Goal: Register for event/course

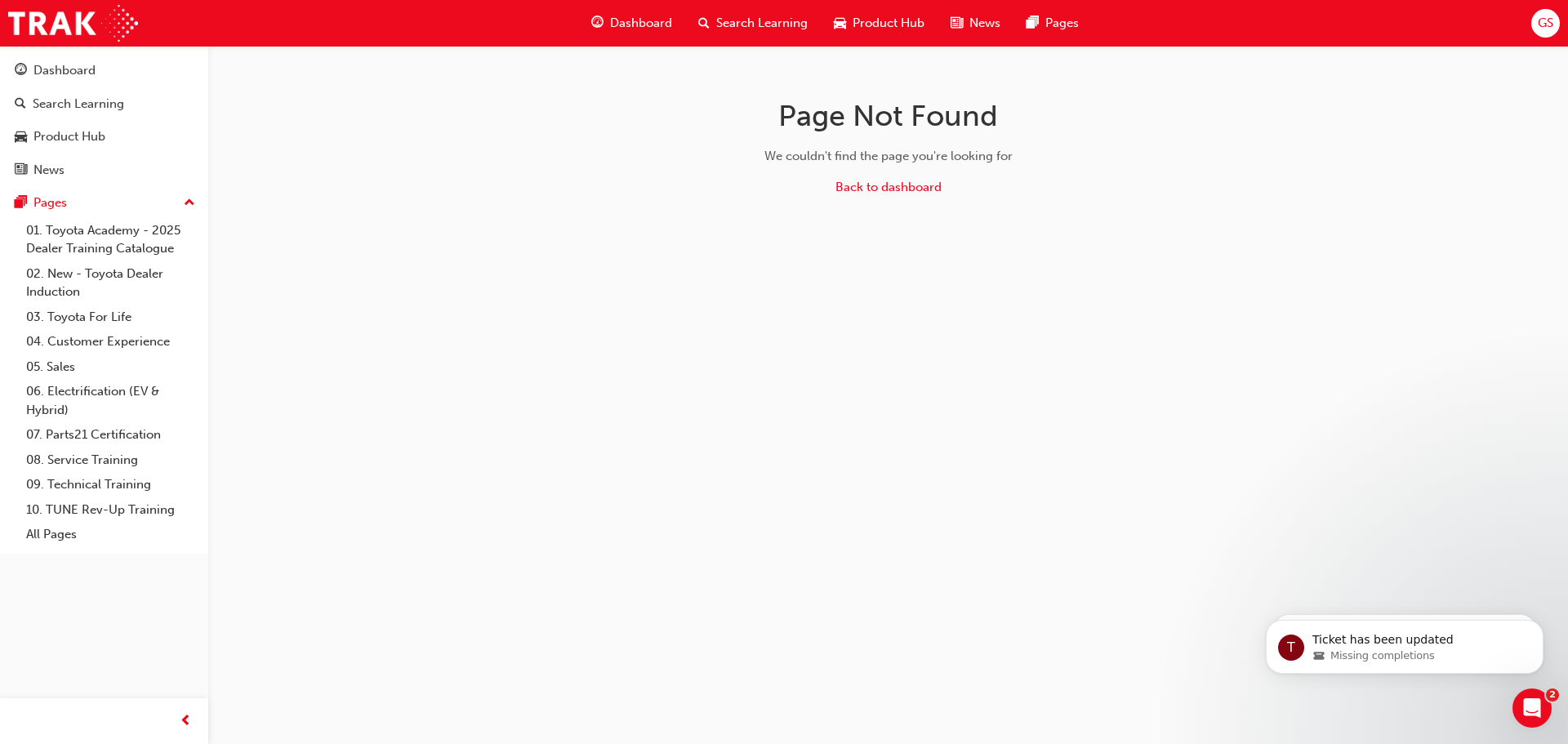
click at [636, 10] on div "Dashboard" at bounding box center [632, 23] width 107 height 34
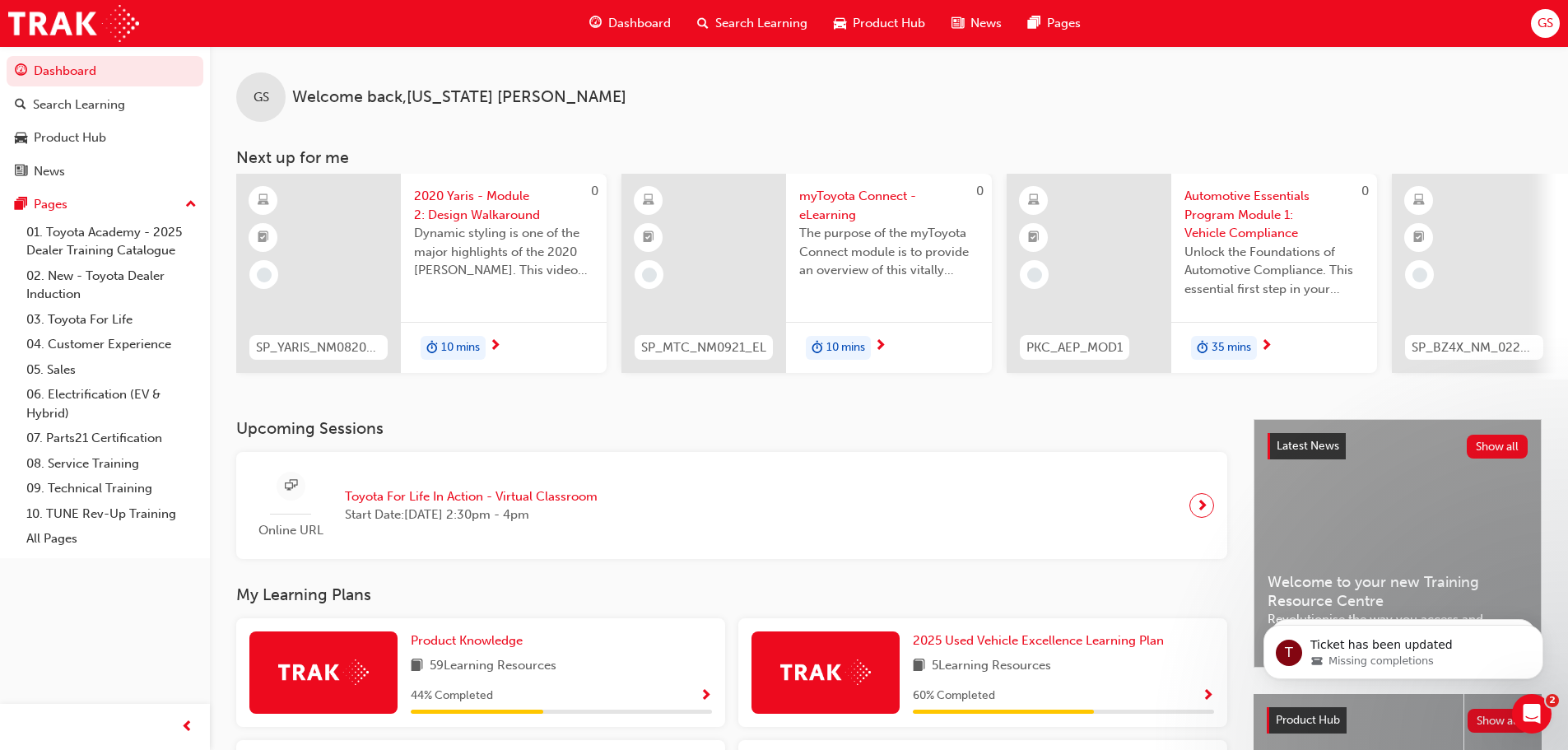
click at [1200, 506] on span "next-icon" at bounding box center [1202, 505] width 12 height 23
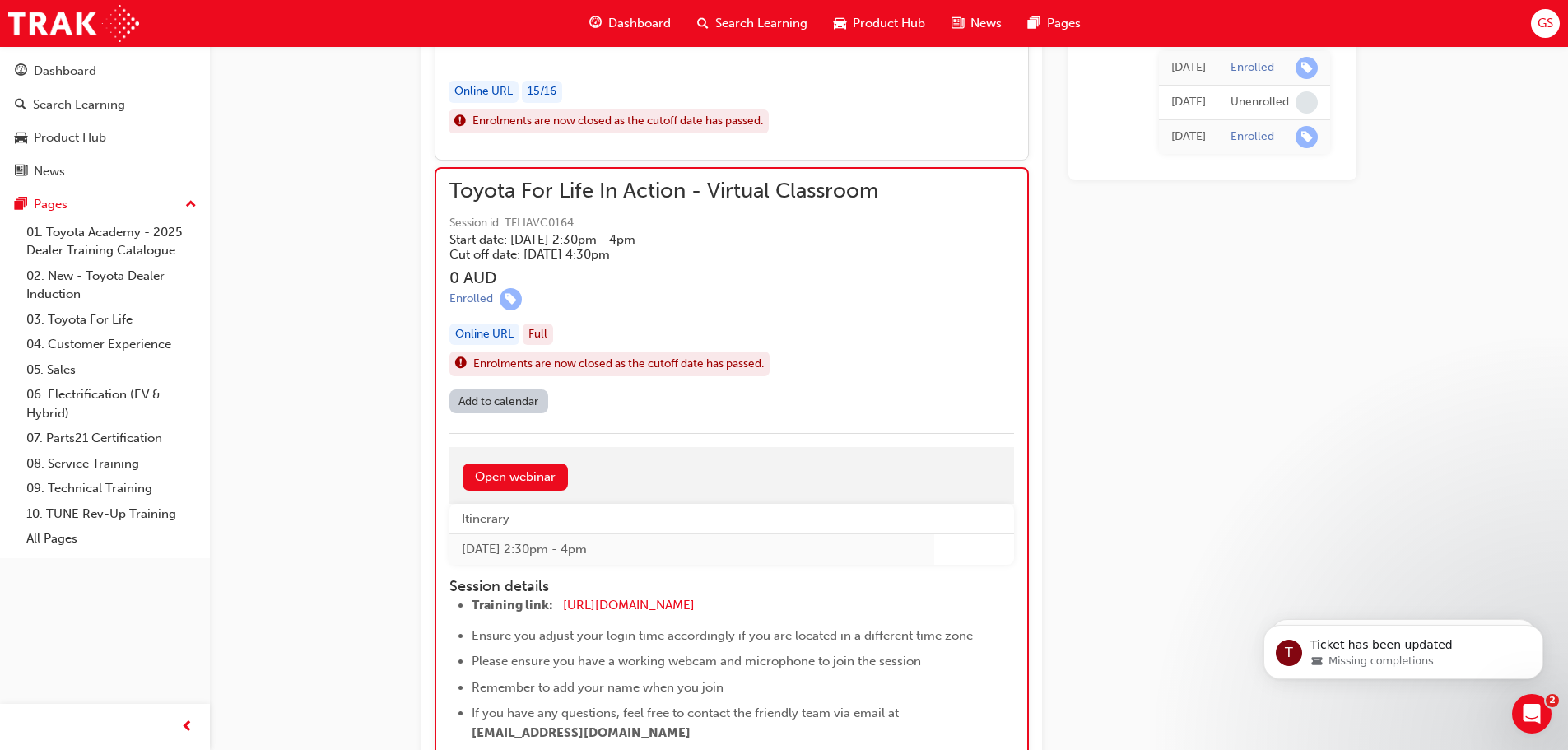
scroll to position [1620, 0]
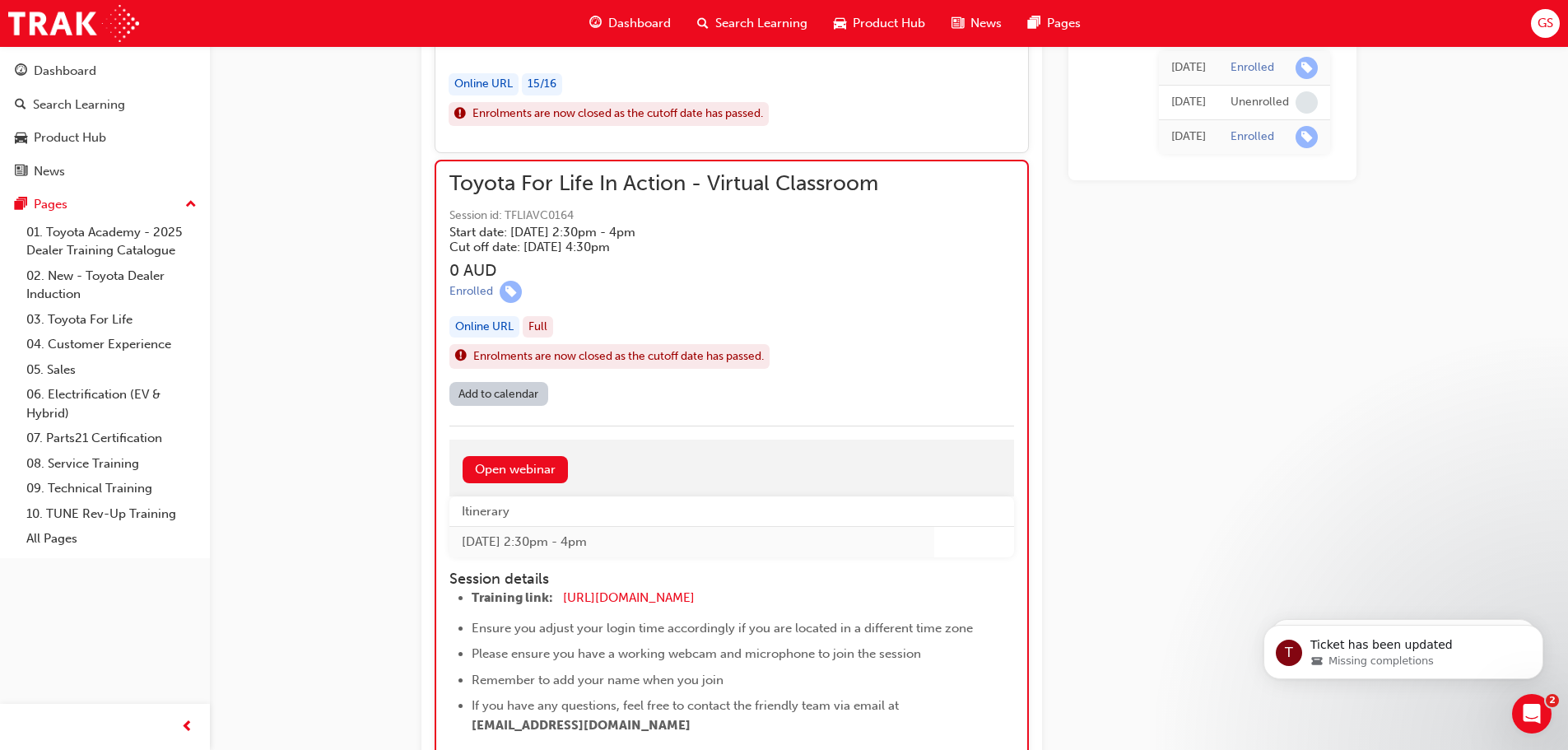
drag, startPoint x: 1377, startPoint y: 113, endPoint x: 1400, endPoint y: 197, distance: 87.1
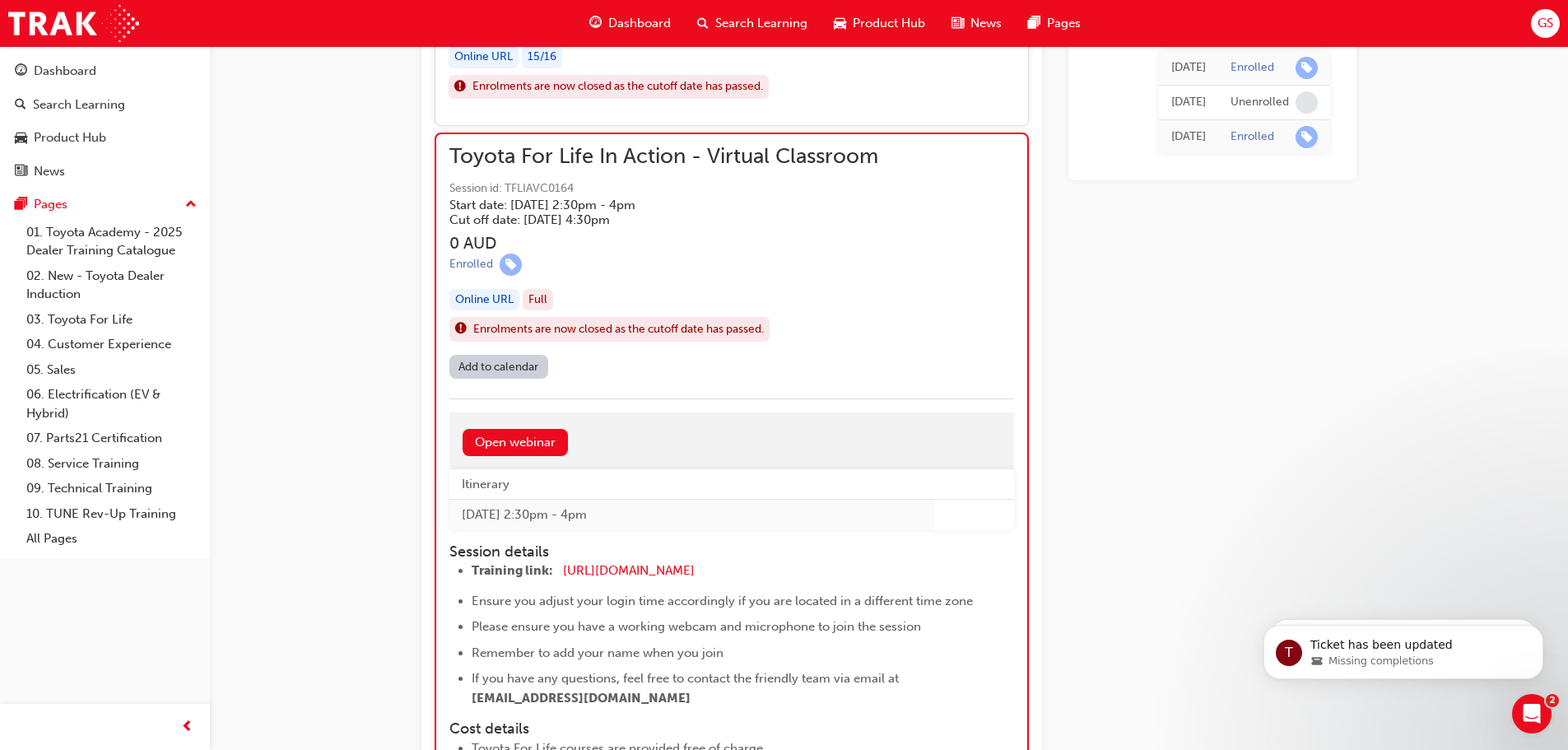
scroll to position [1647, 0]
click at [505, 442] on link "Open webinar" at bounding box center [515, 443] width 105 height 27
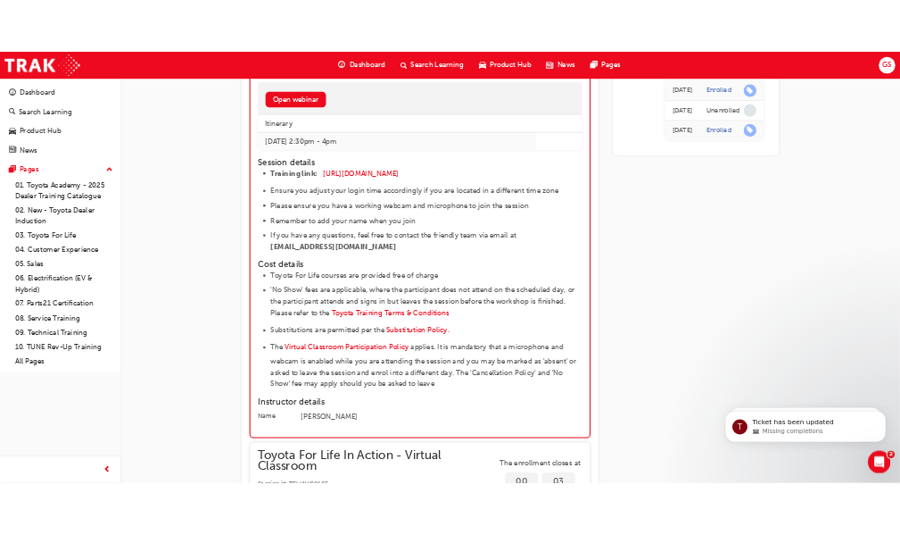
scroll to position [1852, 0]
